Goal: Task Accomplishment & Management: Complete application form

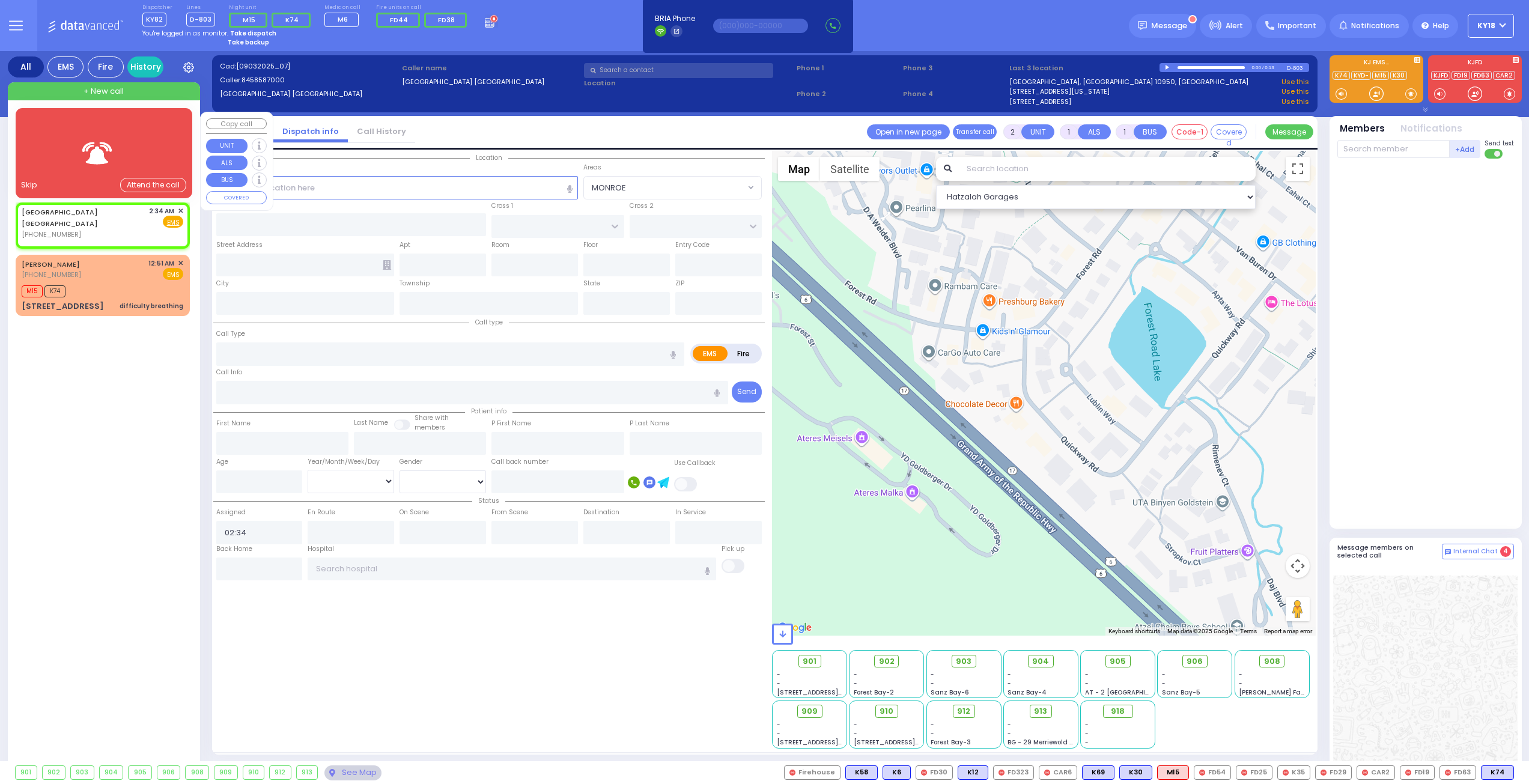
select select
click at [99, 207] on div "[GEOGRAPHIC_DATA] [GEOGRAPHIC_DATA] [PHONE_NUMBER] 2:34 AM ✕ Fire EMS" at bounding box center [102, 222] width 162 height 33
select select
radio input "true"
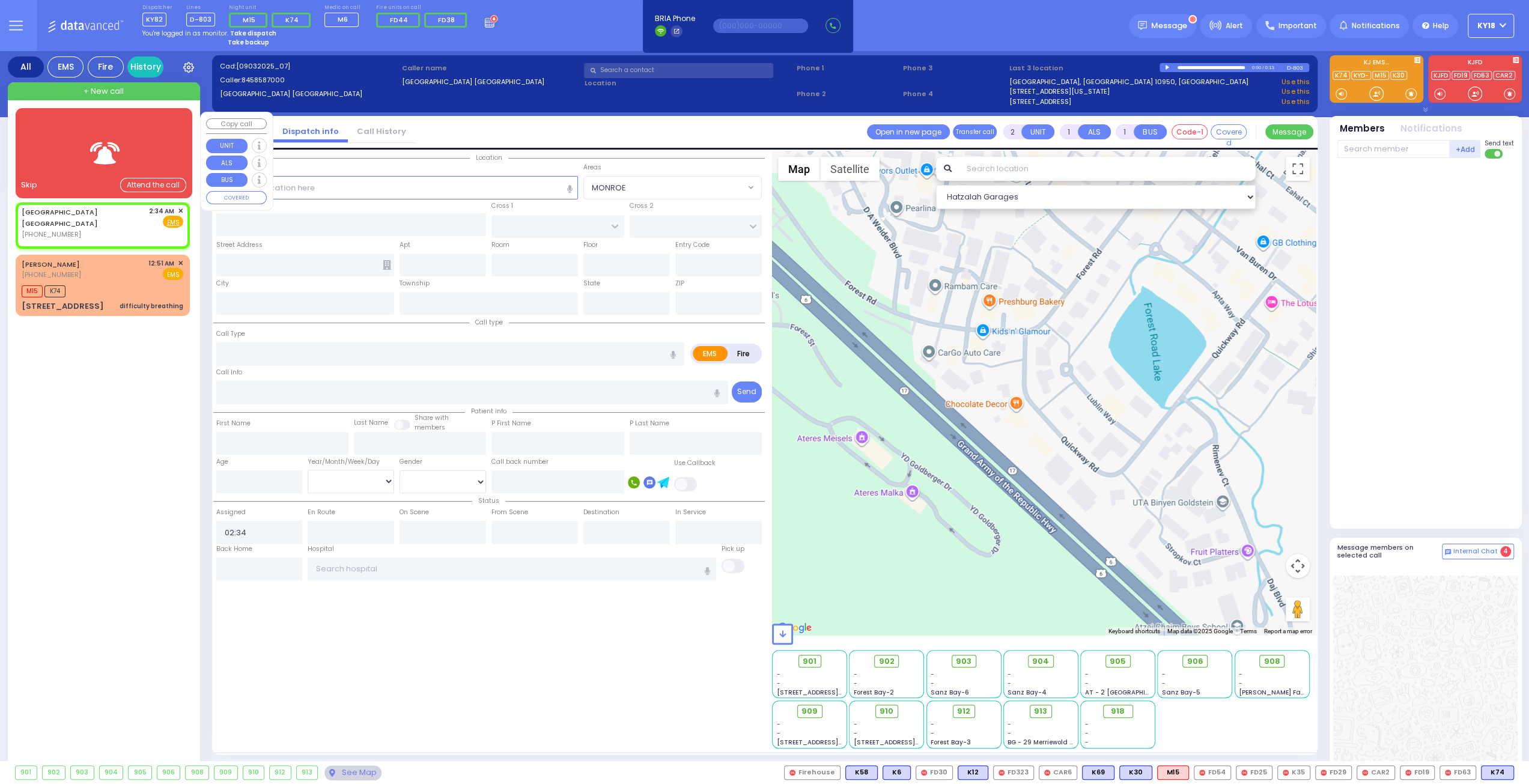
select select
select select "Hatzalah Garages"
click at [110, 173] on div "Skip Attend the call" at bounding box center [104, 185] width 177 height 27
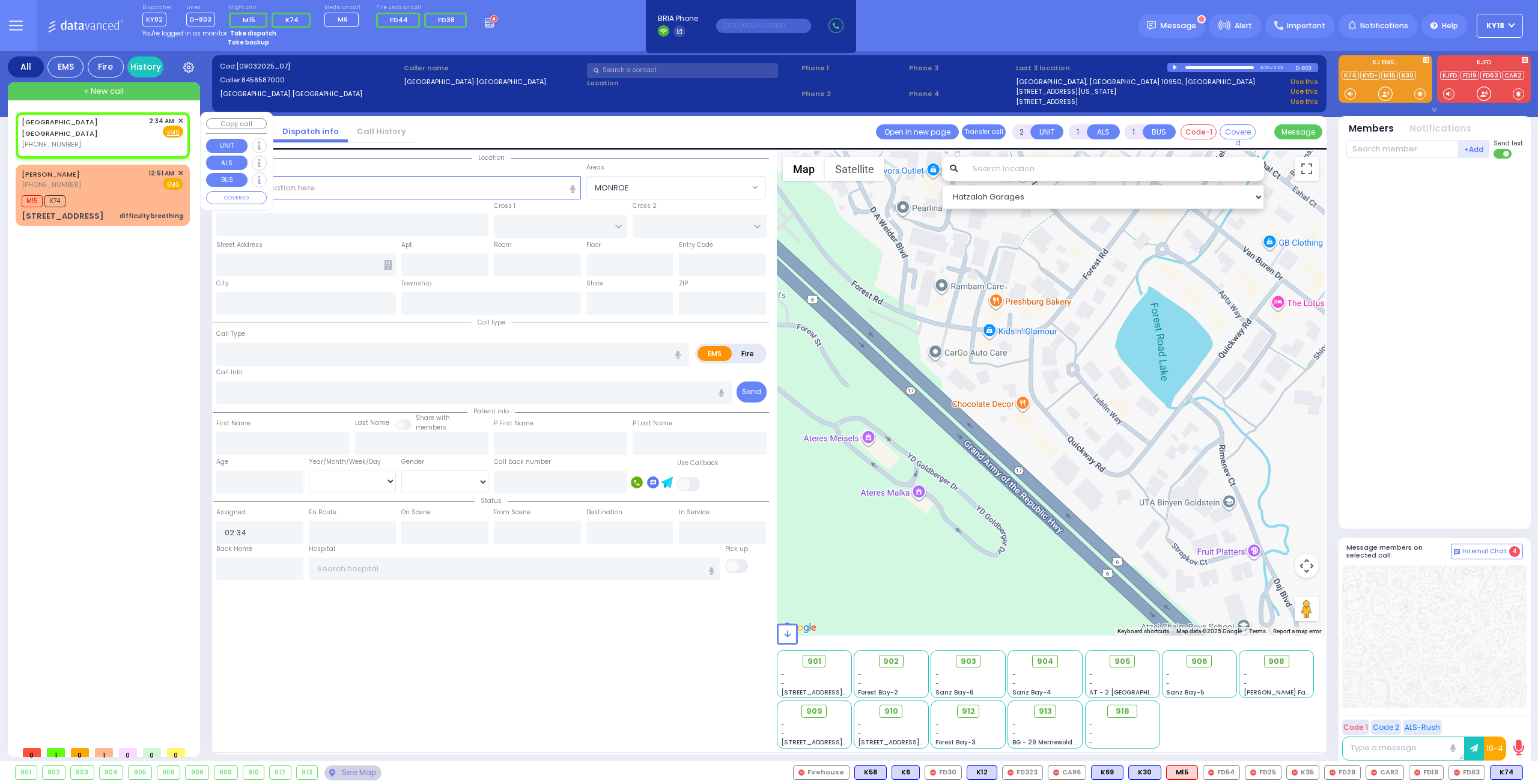
click at [81, 131] on div "[GEOGRAPHIC_DATA] [GEOGRAPHIC_DATA] [PHONE_NUMBER] 2:34 AM ✕ Fire EMS" at bounding box center [102, 133] width 162 height 33
select select
radio input "true"
select select
select select "Hatzalah Garages"
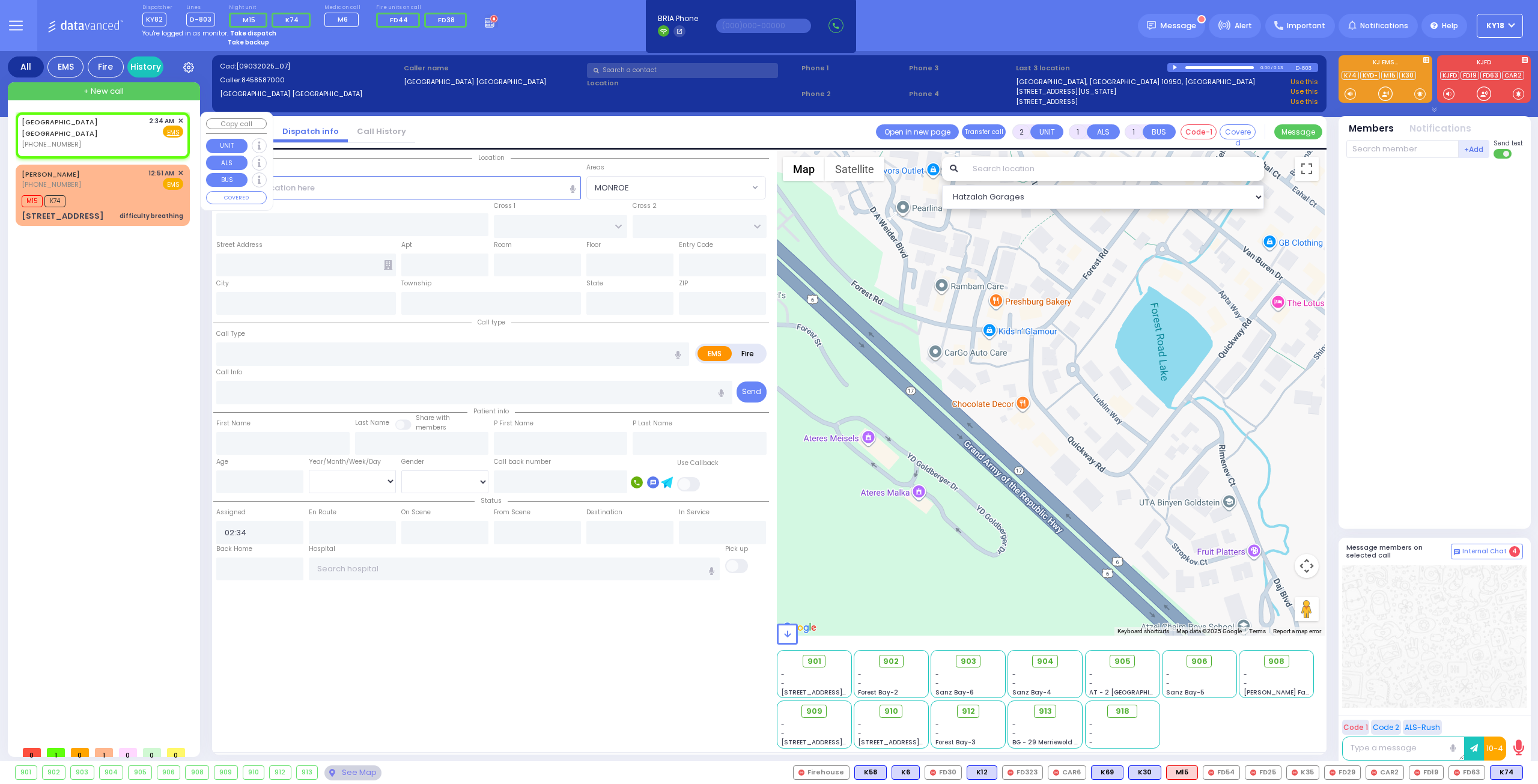
click at [182, 120] on span "✕" at bounding box center [181, 121] width 6 height 10
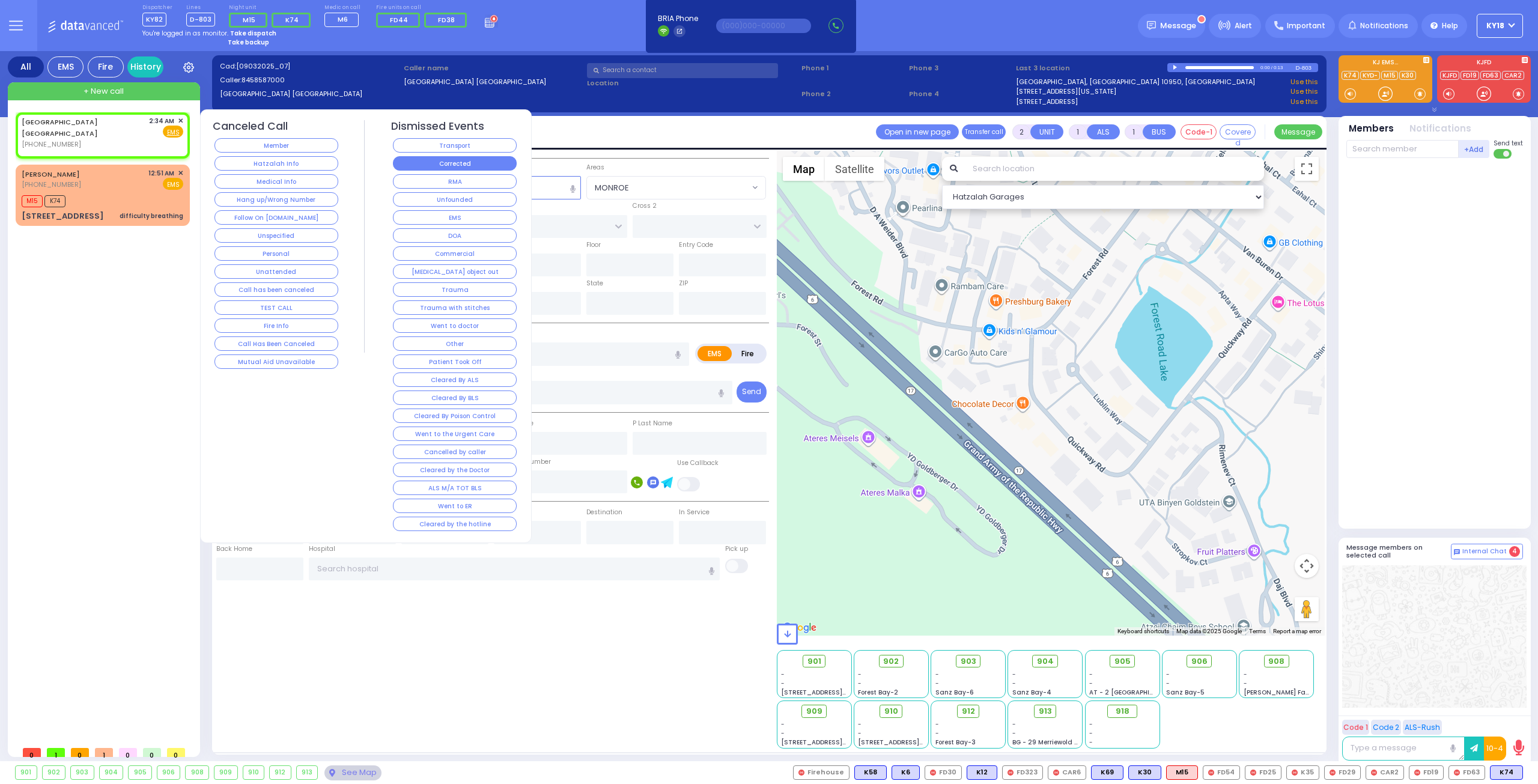
click at [427, 165] on button "Corrected" at bounding box center [455, 163] width 124 height 15
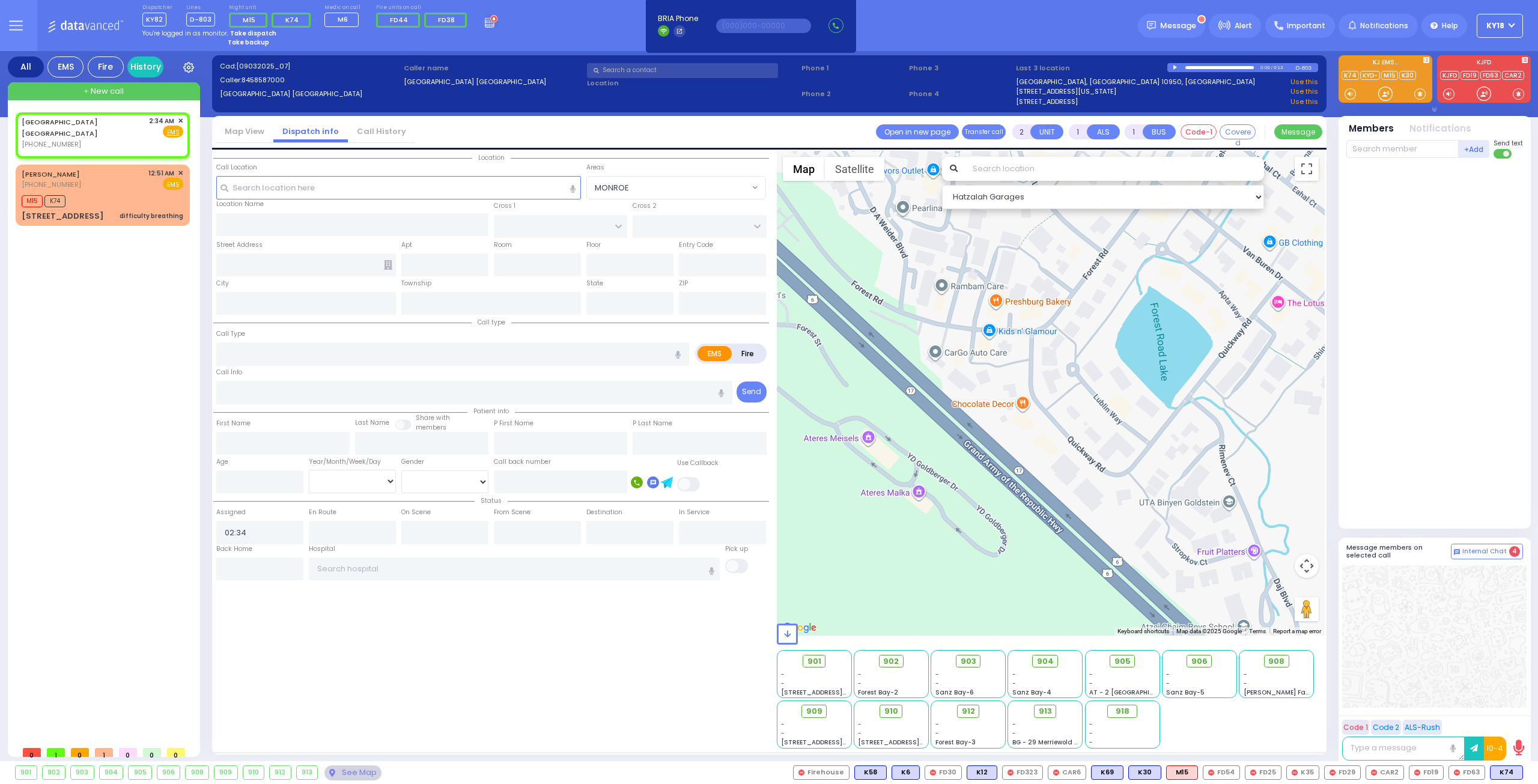
select select
radio input "true"
select select
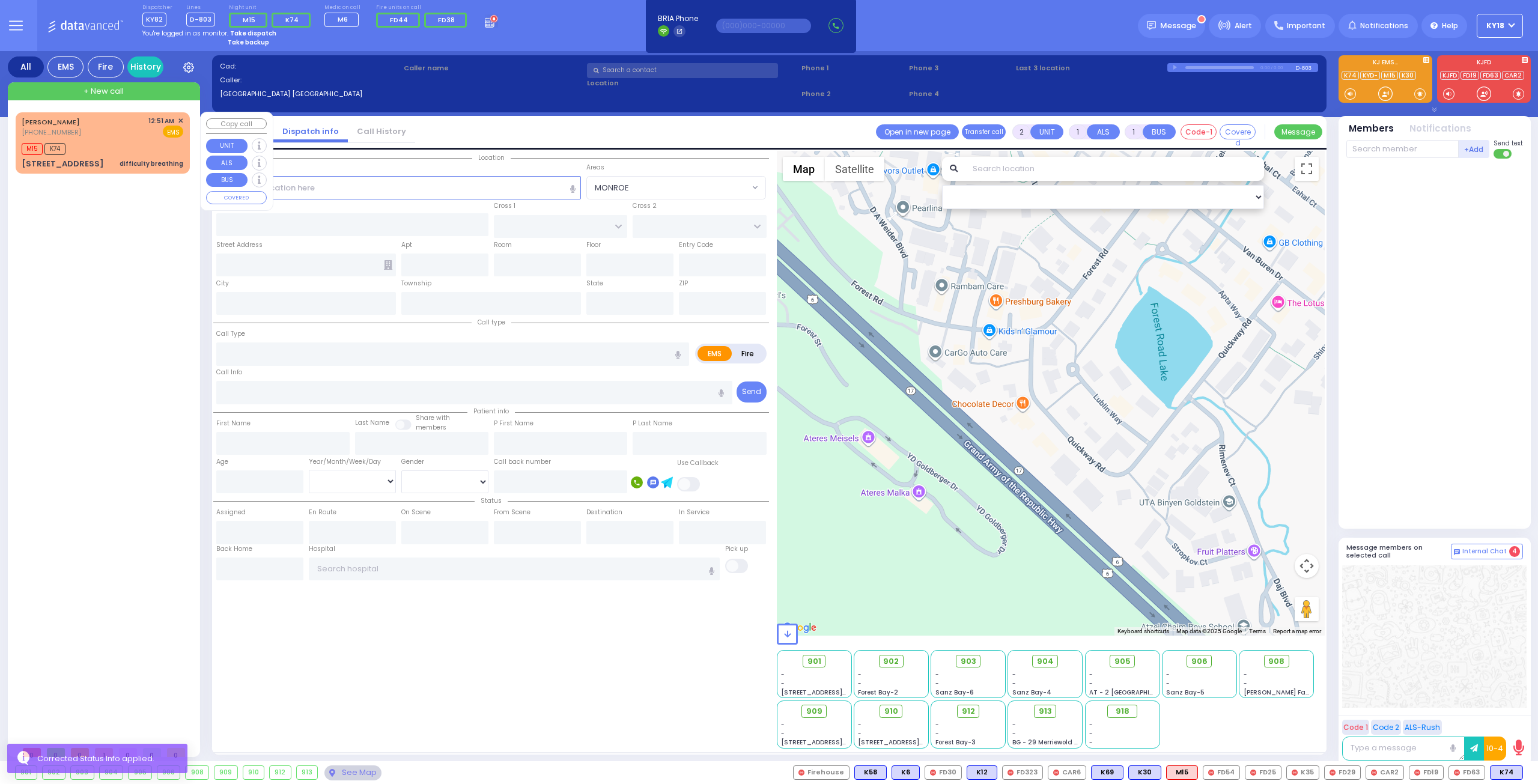
click at [93, 129] on div "[PERSON_NAME] [PHONE_NUMBER] 12:51 AM ✕ EMS" at bounding box center [102, 127] width 162 height 22
type input "6"
select select
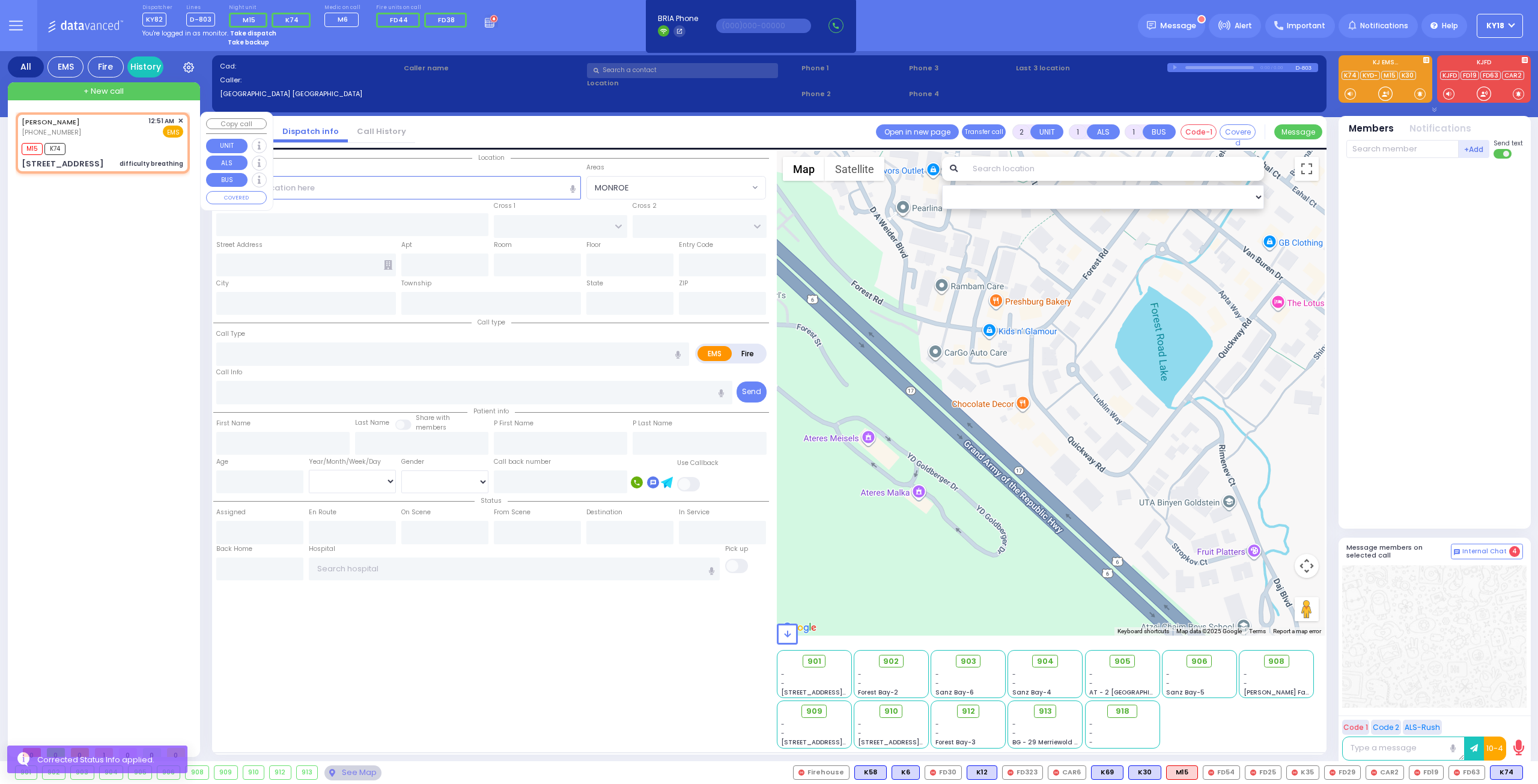
type input "difficulty breathing"
radio input "true"
type input "[PERSON_NAME]"
type input "KAHANA"
type input "[PERSON_NAME]"
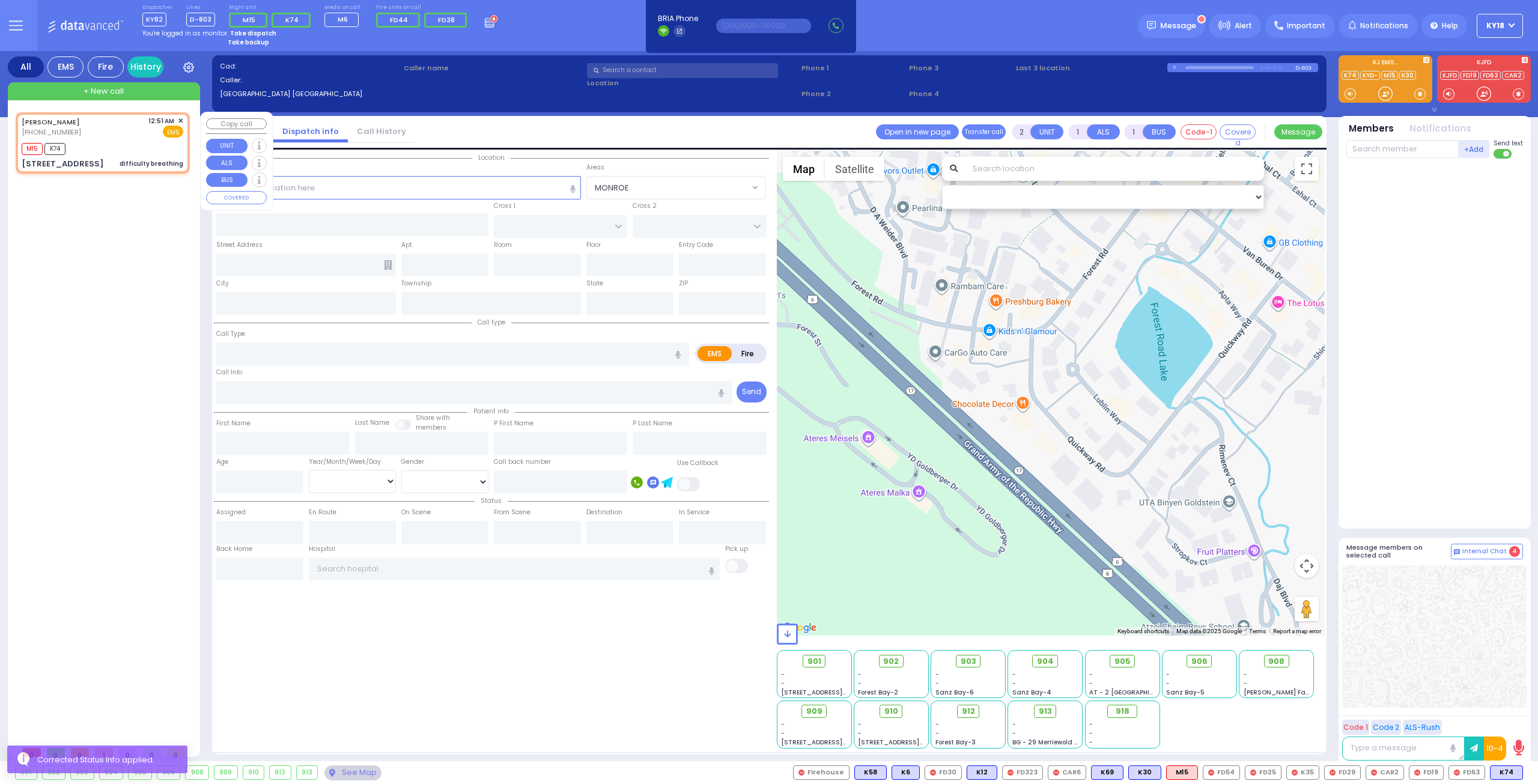
type input "Kahna"
type input "44"
select select "Year"
select select "[DEMOGRAPHIC_DATA]"
type input "00:51"
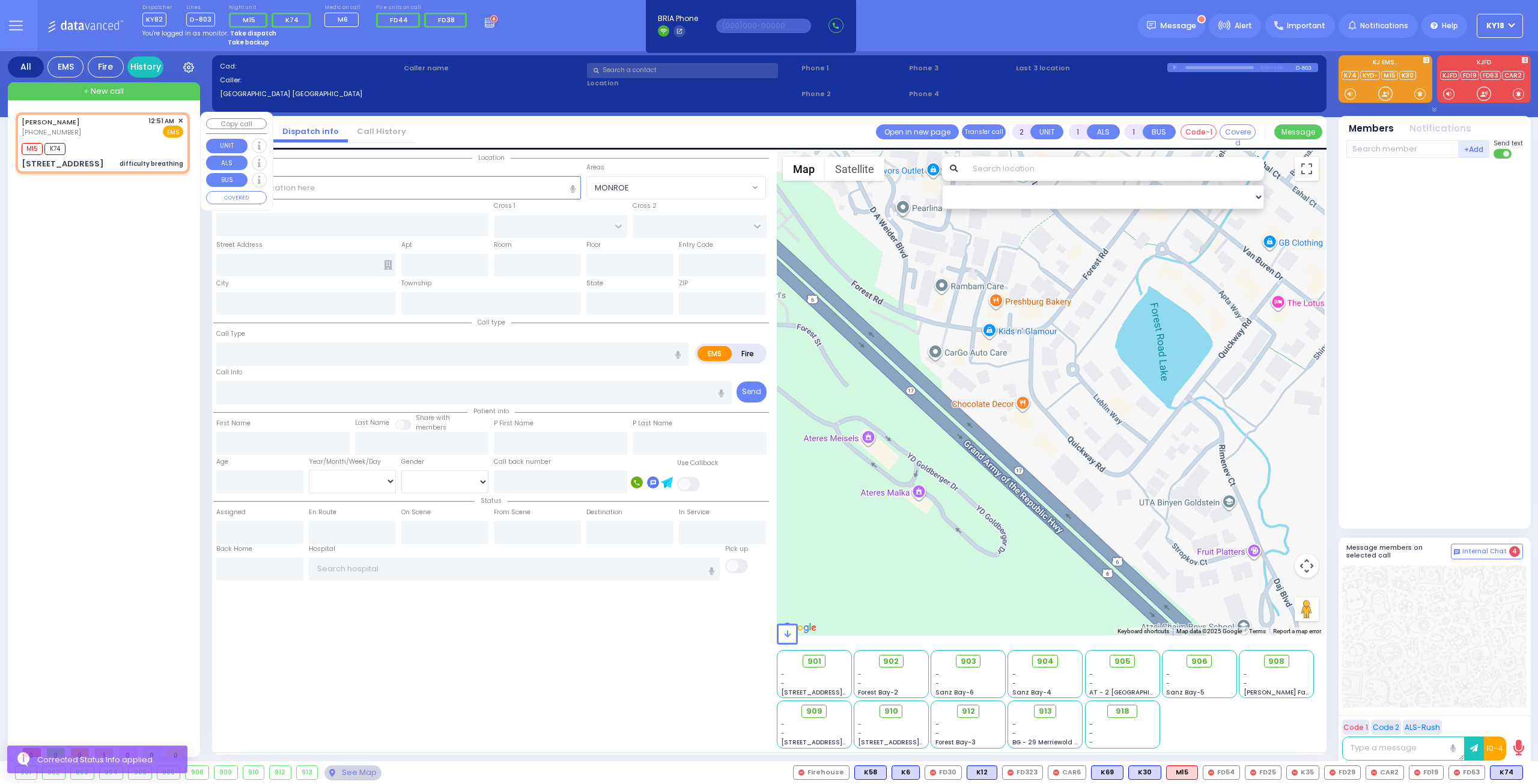
type input "00:53"
select select "Hatzalah Garages"
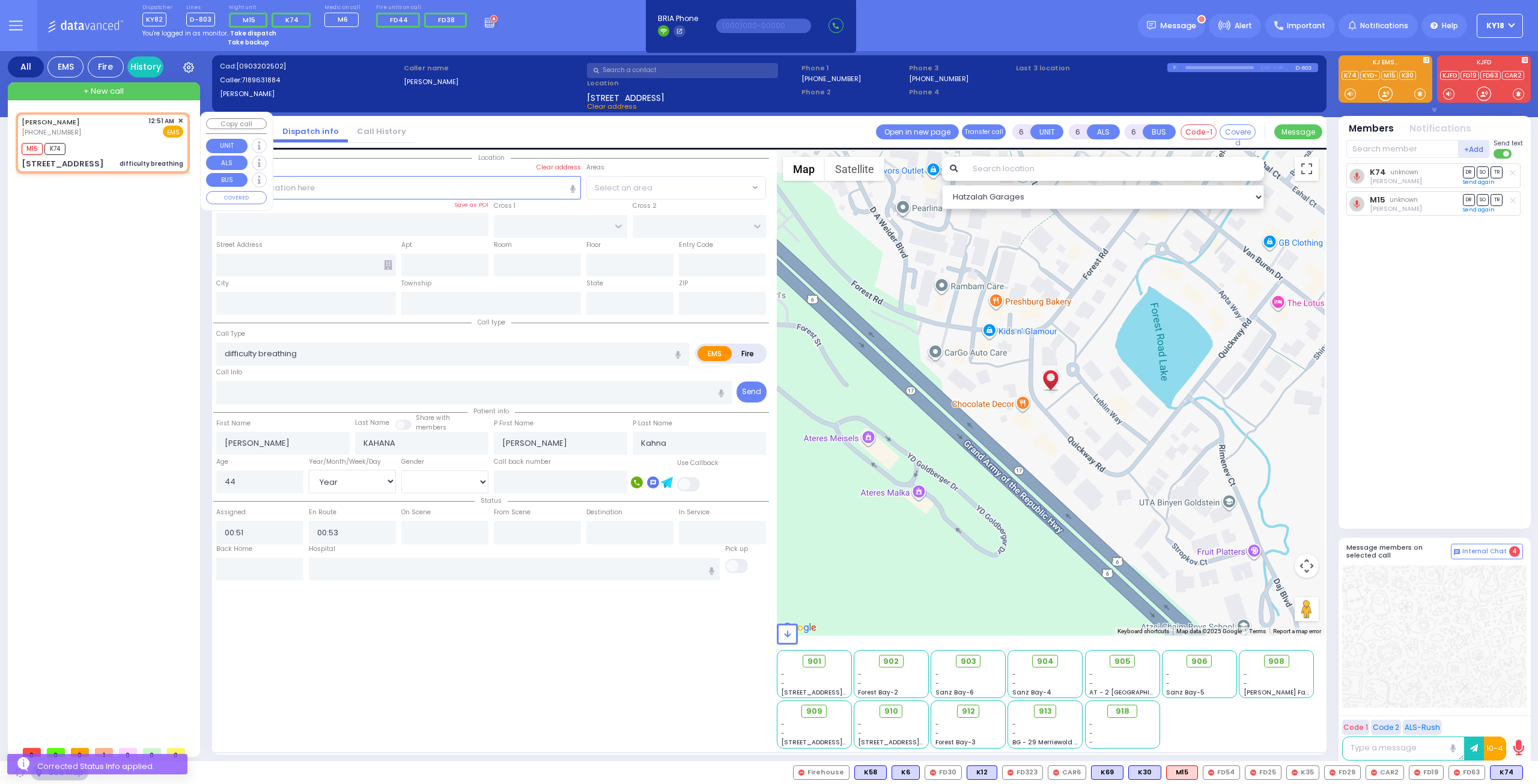
type input "FOREST RD"
type input "LUBLIN WAY"
type input "[STREET_ADDRESS]"
type input "301"
type input "Monroe"
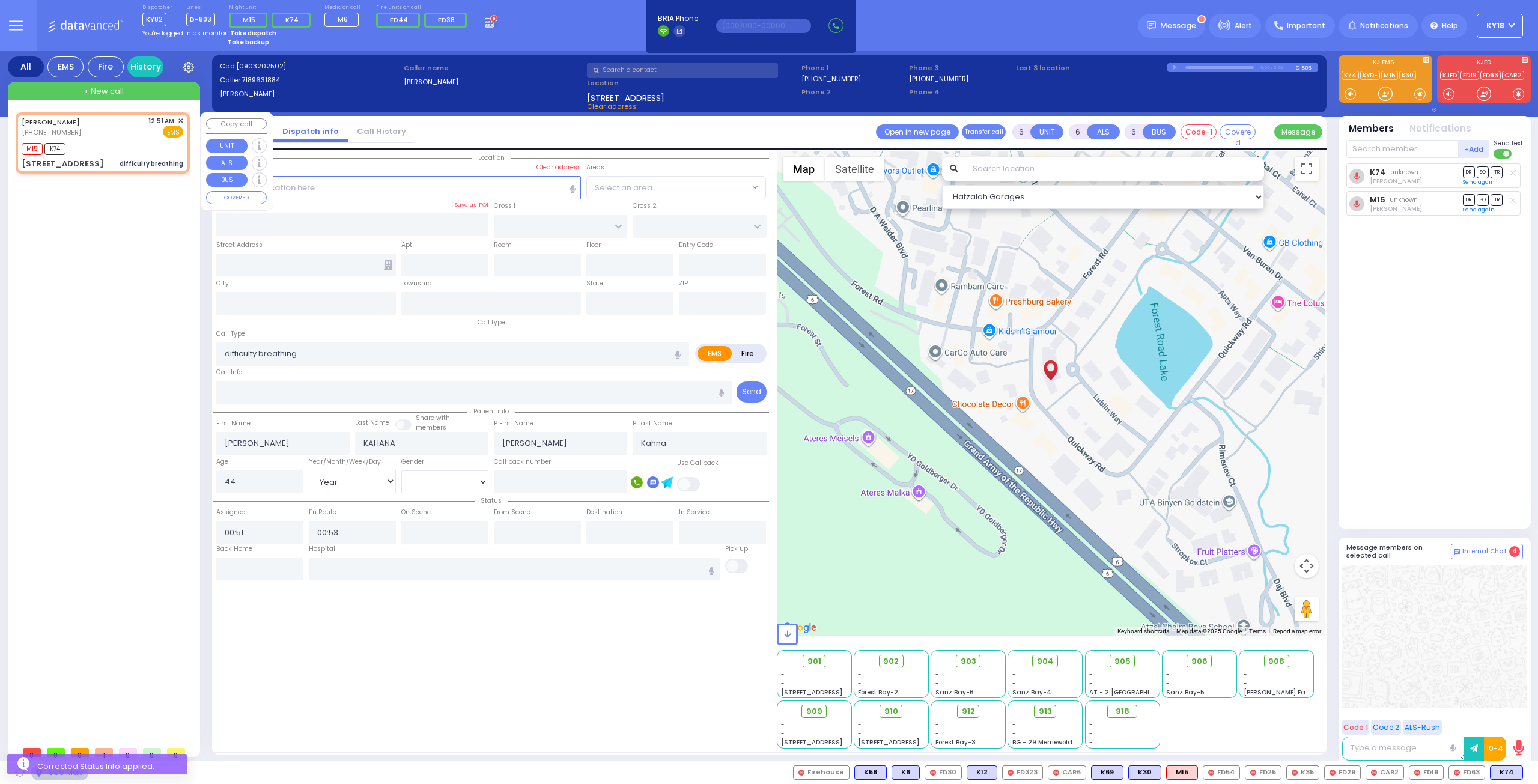
type input "[US_STATE]"
type input "10950"
select select "MONROE"
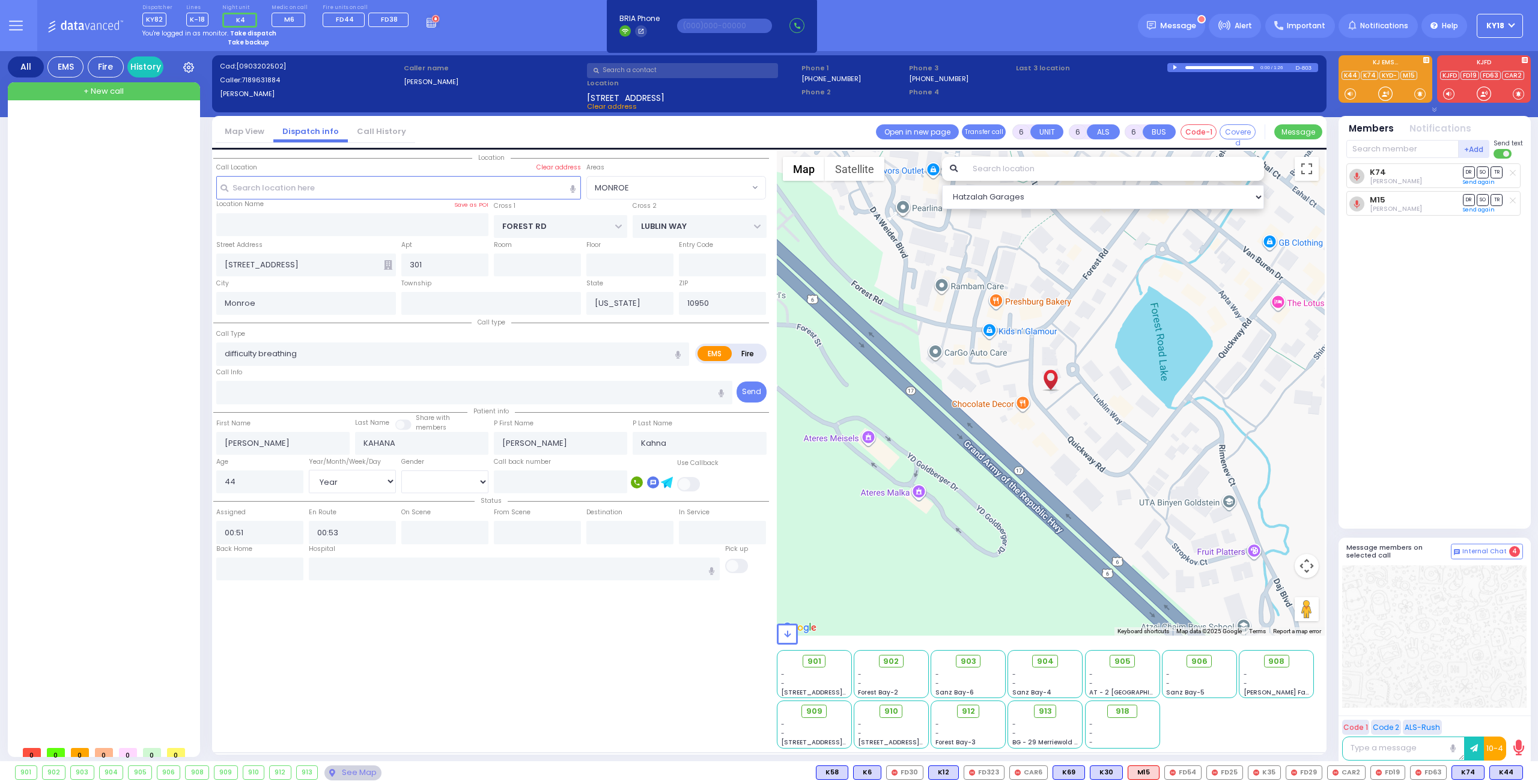
click at [255, 34] on strong "Take dispatch" at bounding box center [253, 33] width 46 height 9
select select "4"
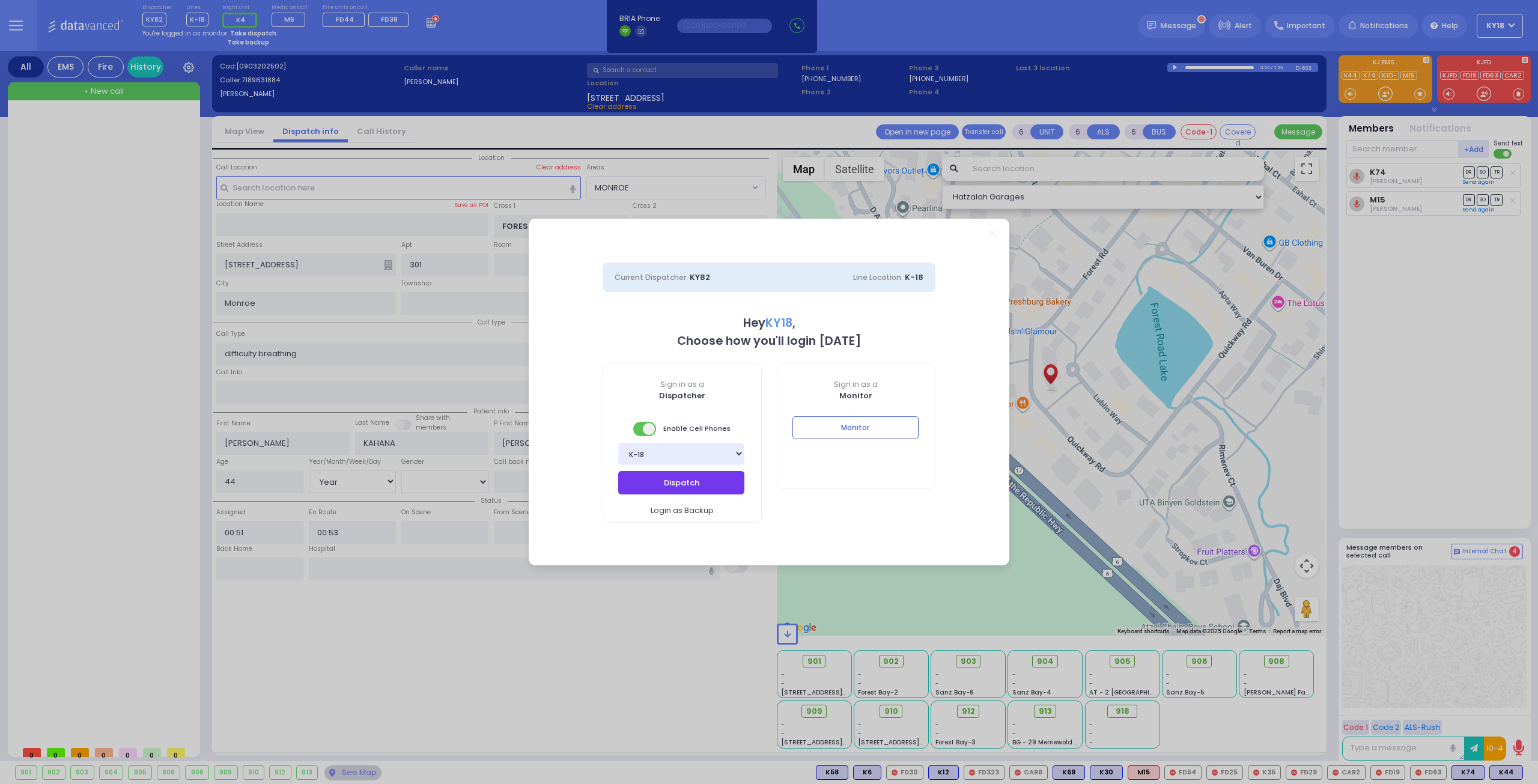
click at [649, 485] on button "Dispatch" at bounding box center [681, 482] width 126 height 23
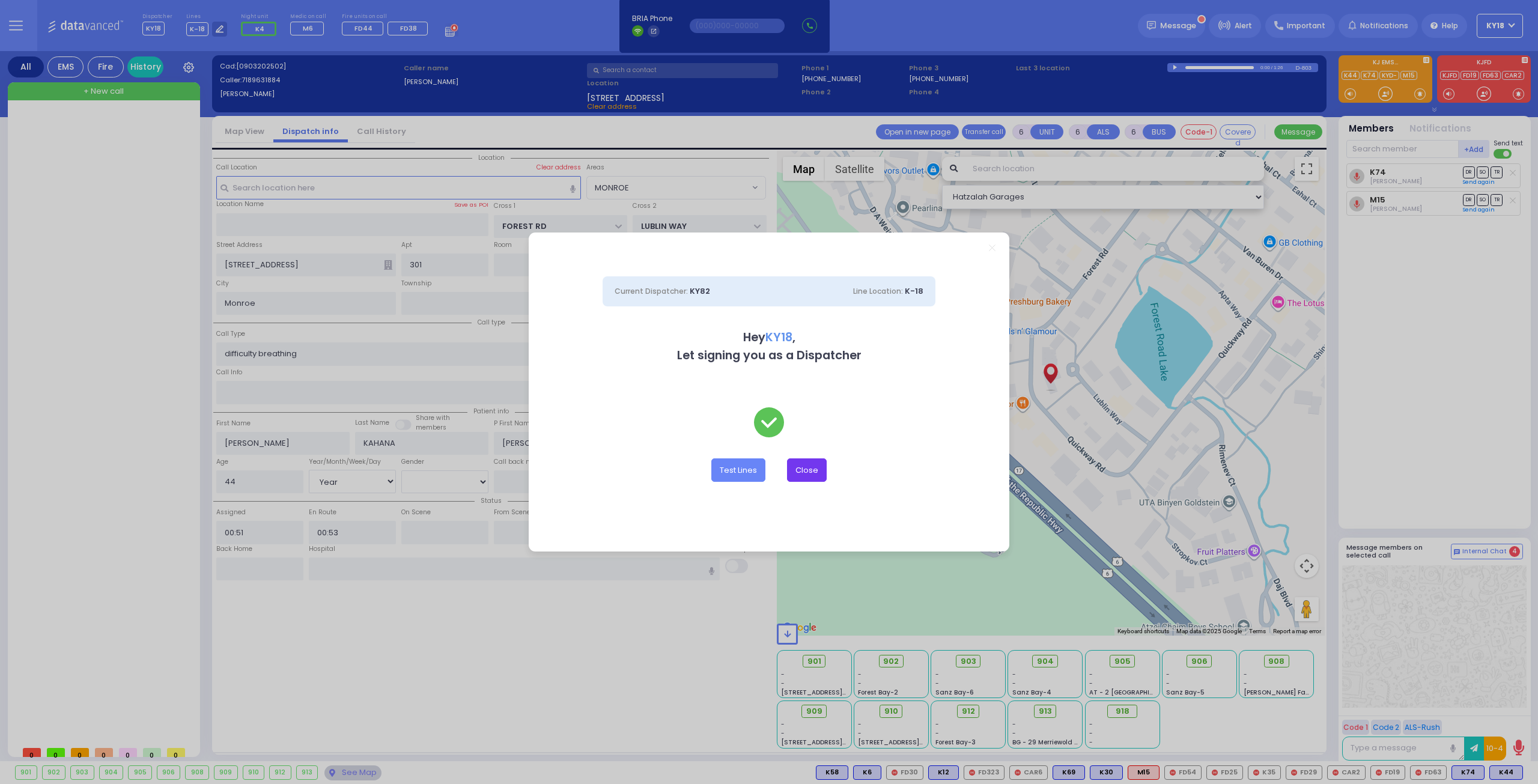
click at [824, 463] on button "Close" at bounding box center [806, 470] width 40 height 23
